Goal: Browse casually: Explore the website without a specific task or goal

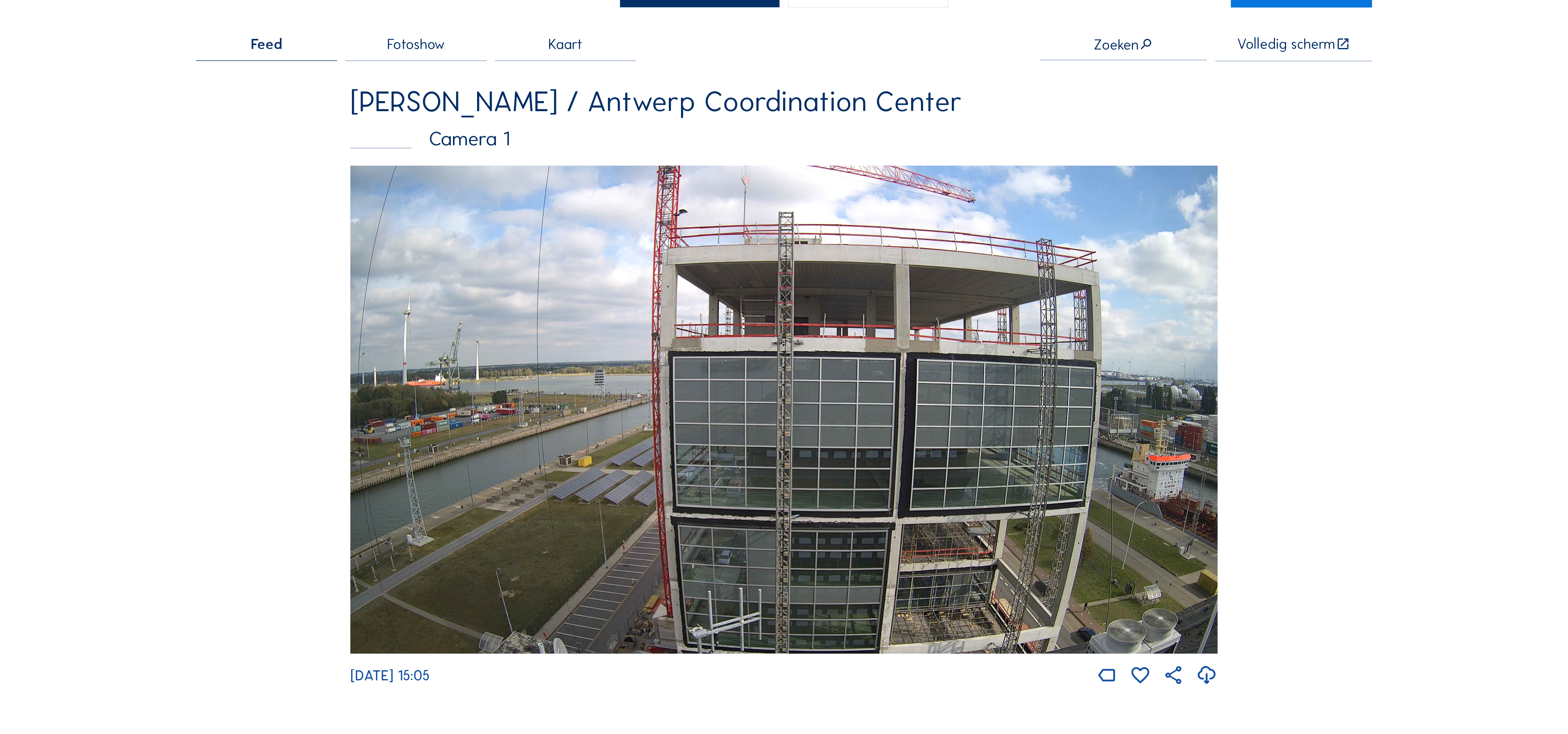
scroll to position [103, 0]
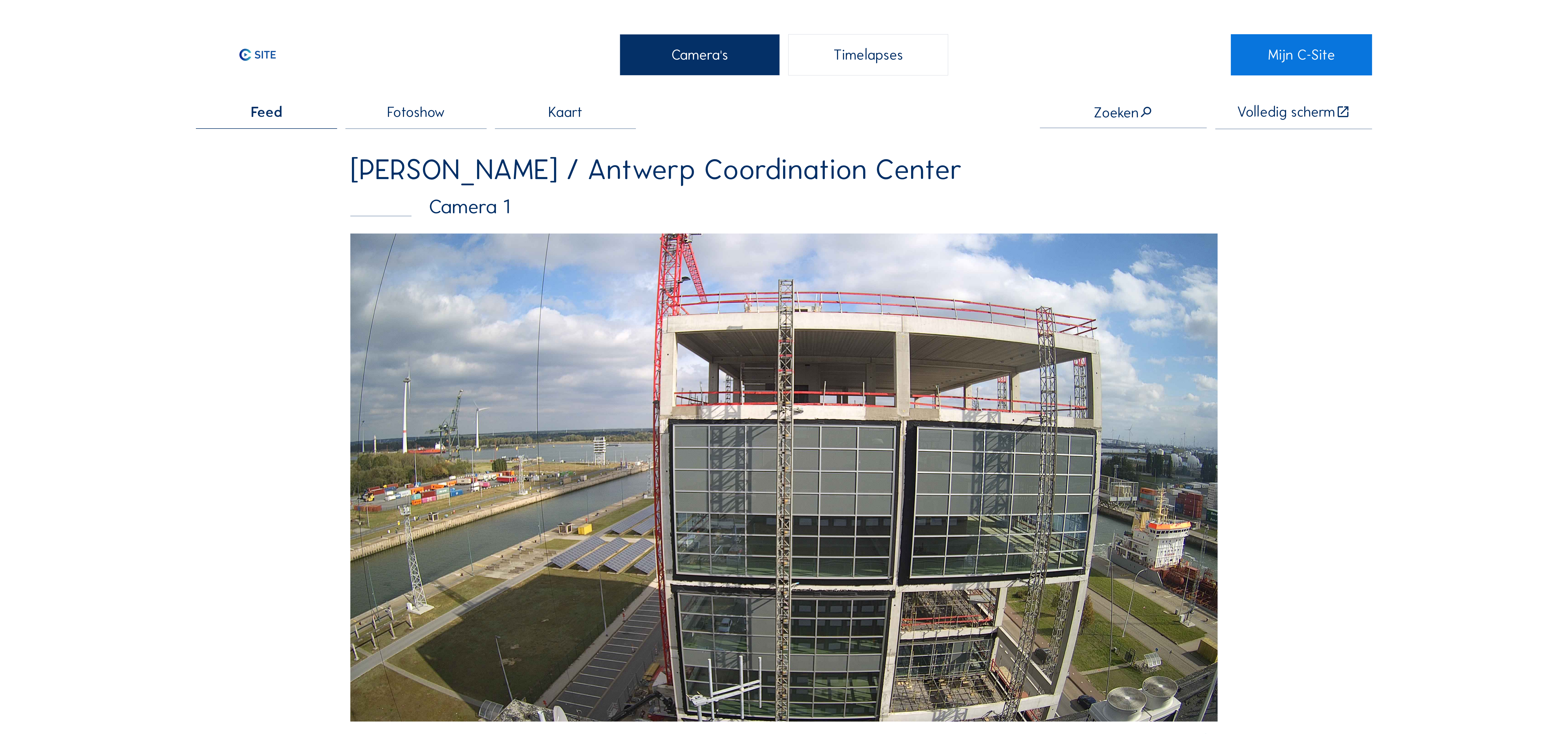
click at [886, 382] on img at bounding box center [784, 477] width 867 height 488
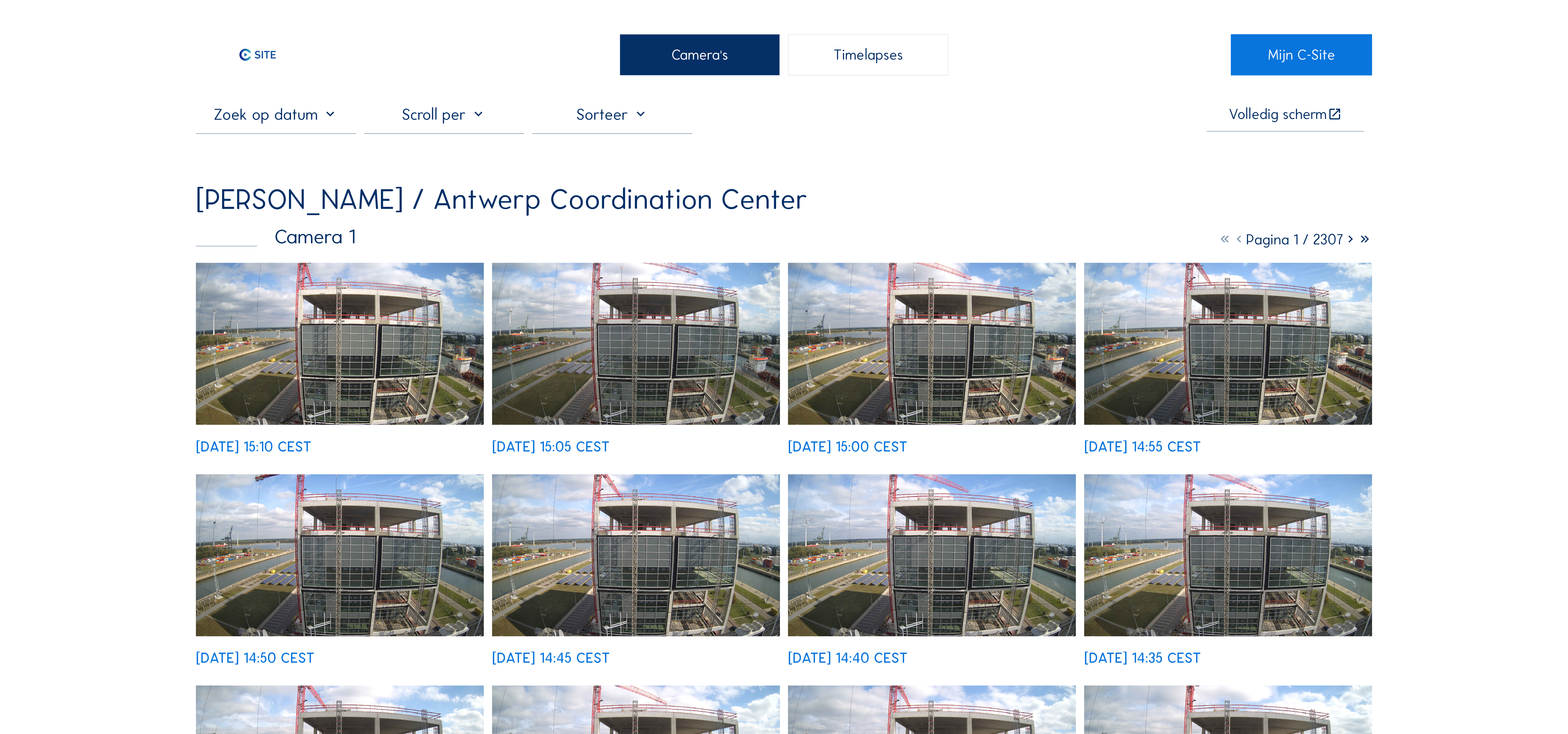
click at [351, 350] on img at bounding box center [340, 344] width 288 height 162
